Goal: Find specific page/section

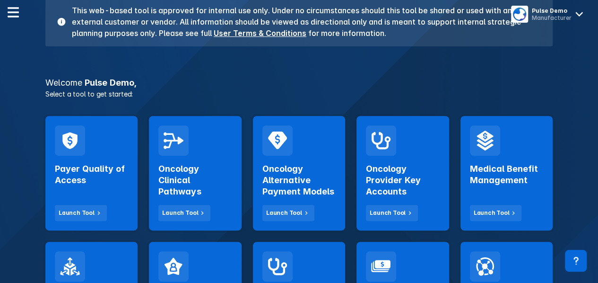
scroll to position [236, 0]
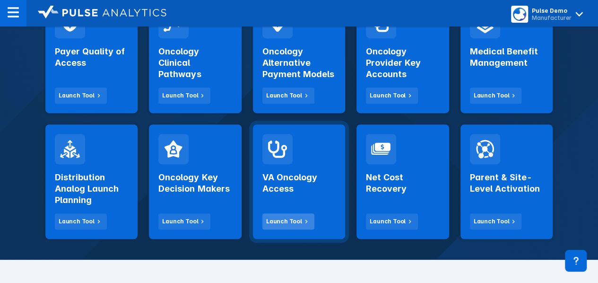
click at [292, 223] on div "Launch Tool" at bounding box center [284, 221] width 36 height 9
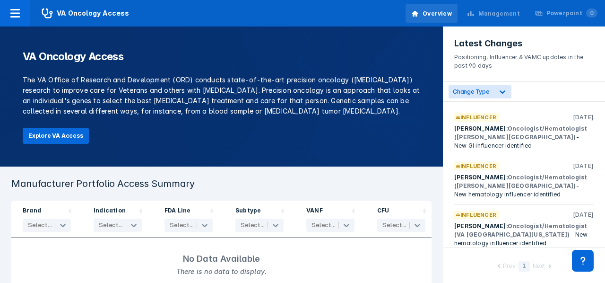
click at [513, 14] on div "Management" at bounding box center [500, 13] width 42 height 9
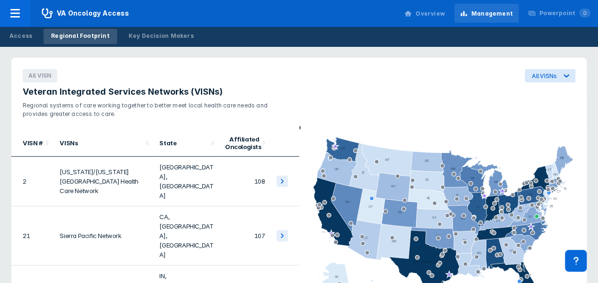
scroll to position [284, 0]
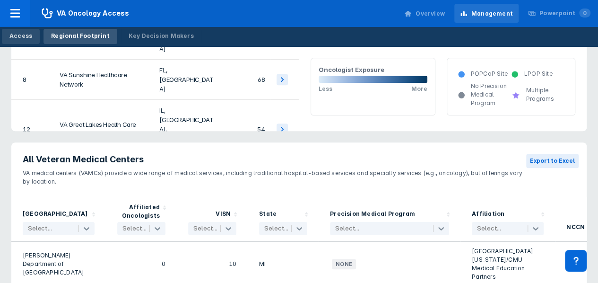
click at [22, 33] on div "Access" at bounding box center [20, 36] width 23 height 9
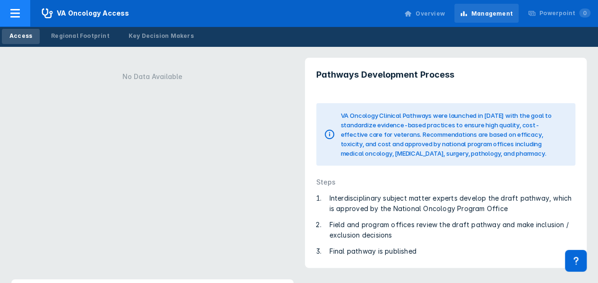
click at [26, 19] on div at bounding box center [15, 13] width 30 height 26
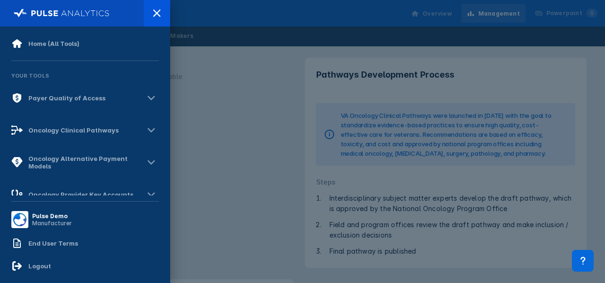
click at [253, 173] on div at bounding box center [302, 141] width 605 height 283
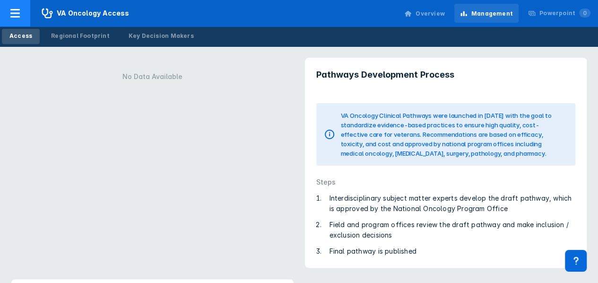
click at [19, 14] on icon at bounding box center [14, 13] width 11 height 11
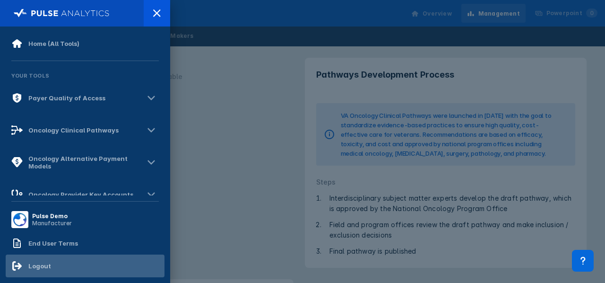
click at [64, 266] on div "Logout" at bounding box center [85, 265] width 159 height 23
